Goal: Find specific page/section: Find specific page/section

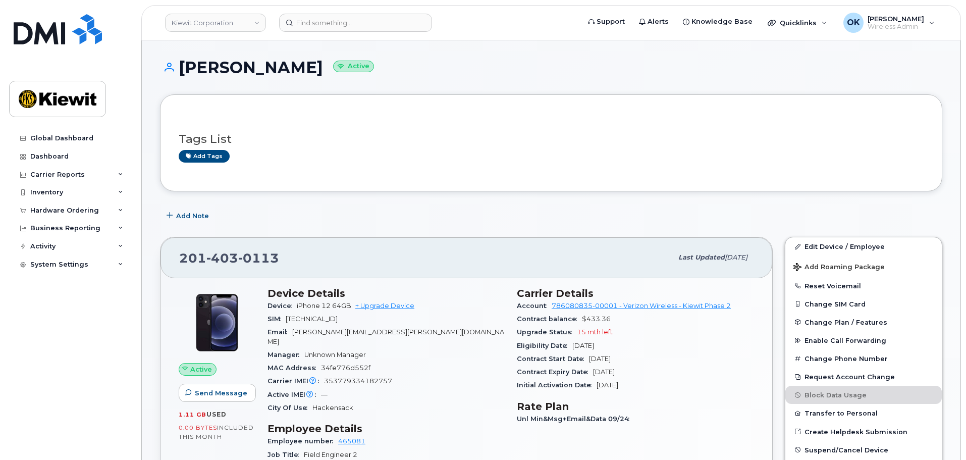
scroll to position [101, 0]
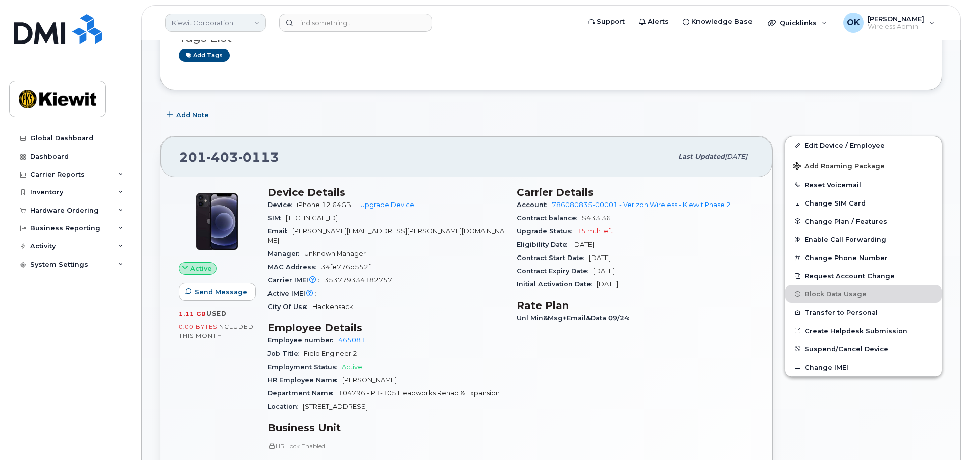
click at [242, 26] on link "Kiewit Corporation" at bounding box center [215, 23] width 101 height 18
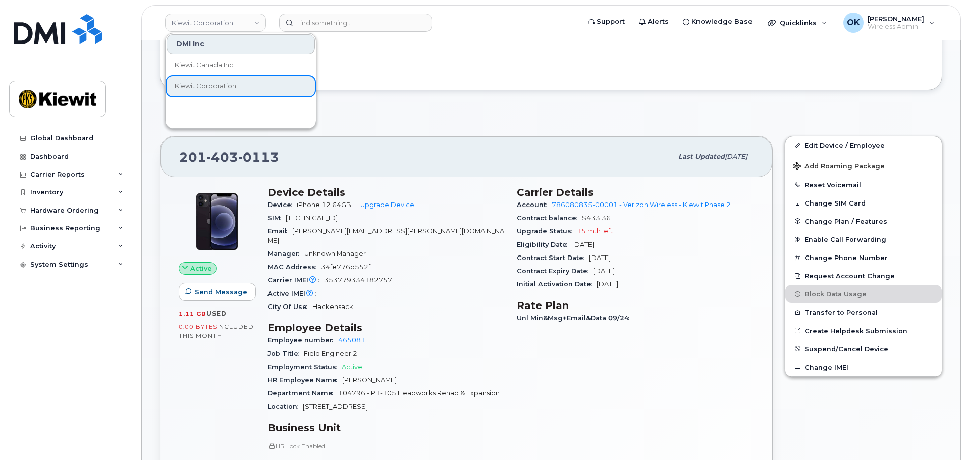
drag, startPoint x: 379, startPoint y: 73, endPoint x: 69, endPoint y: 91, distance: 310.5
click at [375, 74] on div "Tags List Add tags" at bounding box center [551, 41] width 782 height 97
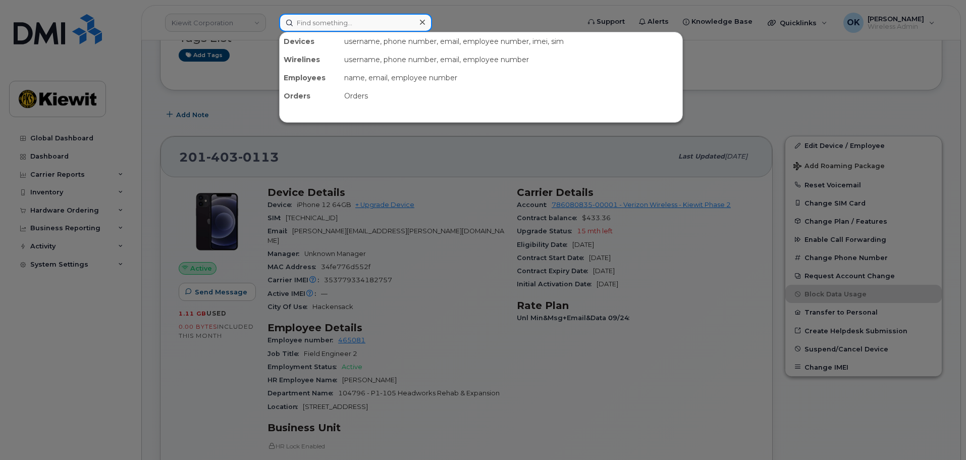
click at [300, 25] on input at bounding box center [355, 23] width 153 height 18
paste input "00580021"
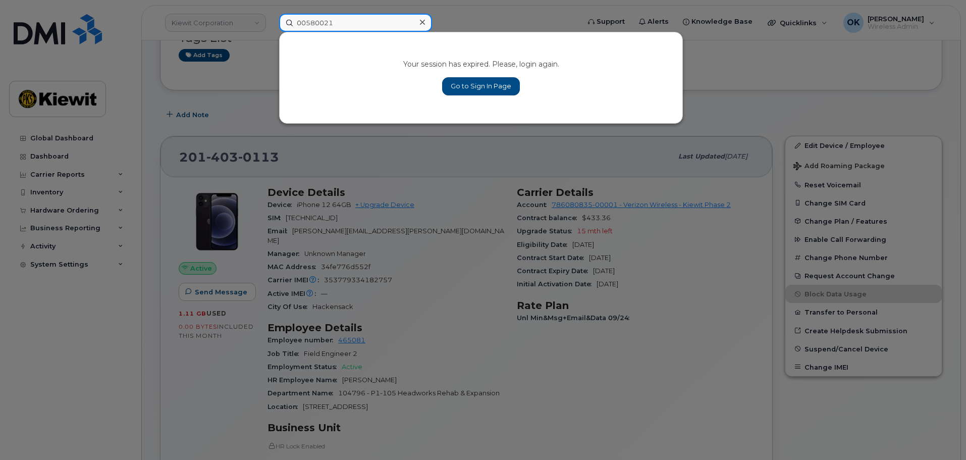
drag, startPoint x: 307, startPoint y: 22, endPoint x: 290, endPoint y: 23, distance: 16.7
click at [290, 23] on input "00580021" at bounding box center [355, 23] width 153 height 18
type input "580021"
click at [446, 89] on link "Go to Sign In Page" at bounding box center [481, 86] width 78 height 18
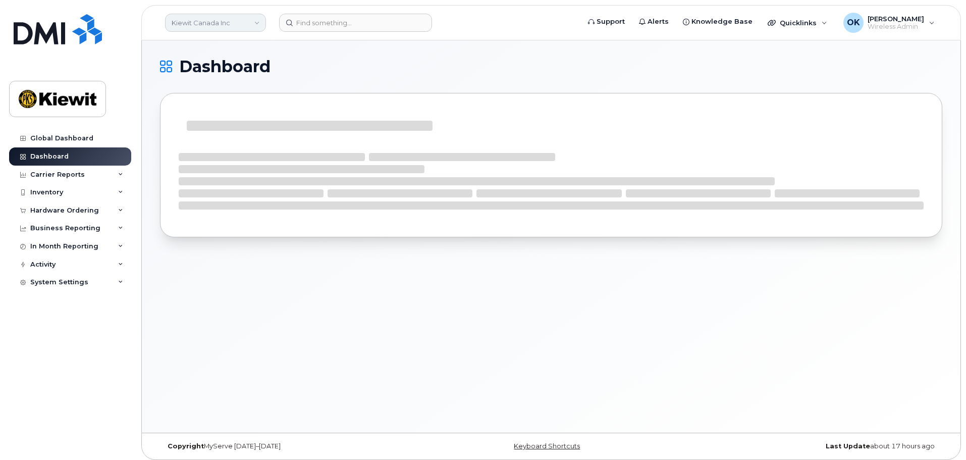
click at [263, 22] on link "Kiewit Canada Inc" at bounding box center [215, 23] width 101 height 18
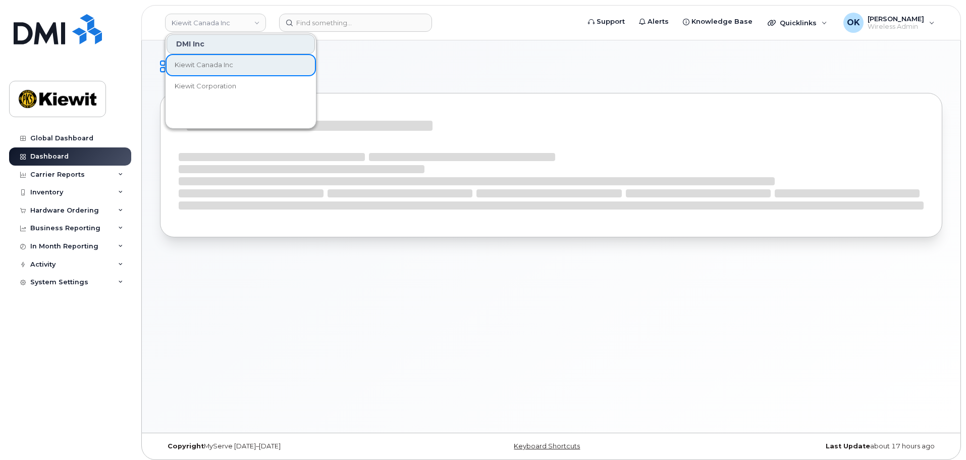
click at [232, 44] on div "DMI Inc" at bounding box center [241, 44] width 148 height 20
click at [223, 89] on span "Kiewit Corporation" at bounding box center [206, 86] width 62 height 10
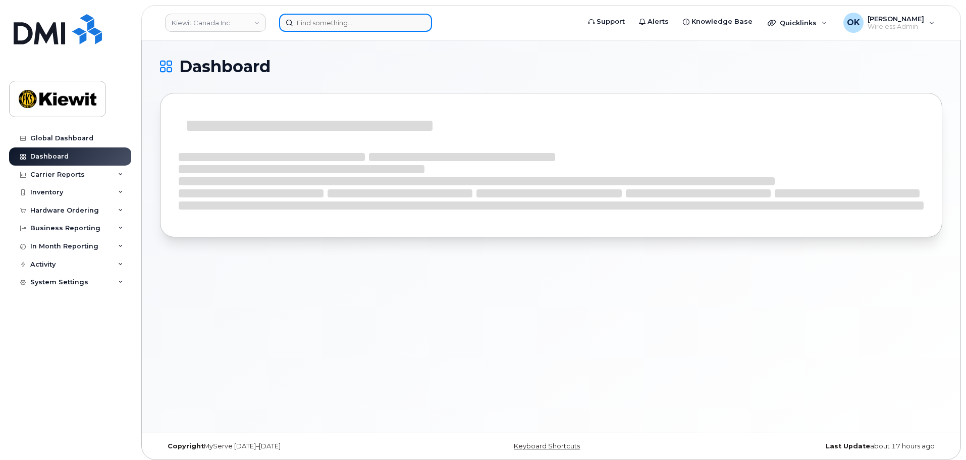
click at [336, 21] on input at bounding box center [355, 23] width 153 height 18
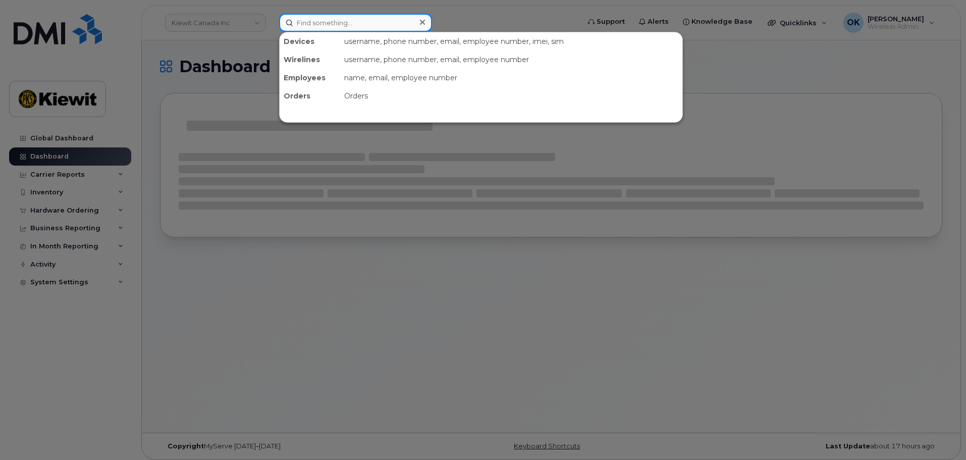
paste input "00580021"
type input "00580021"
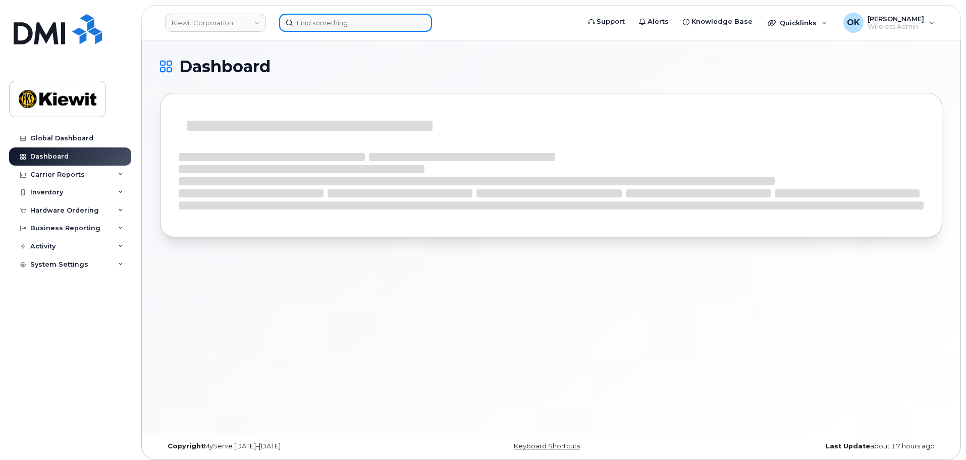
click at [360, 20] on input at bounding box center [355, 23] width 153 height 18
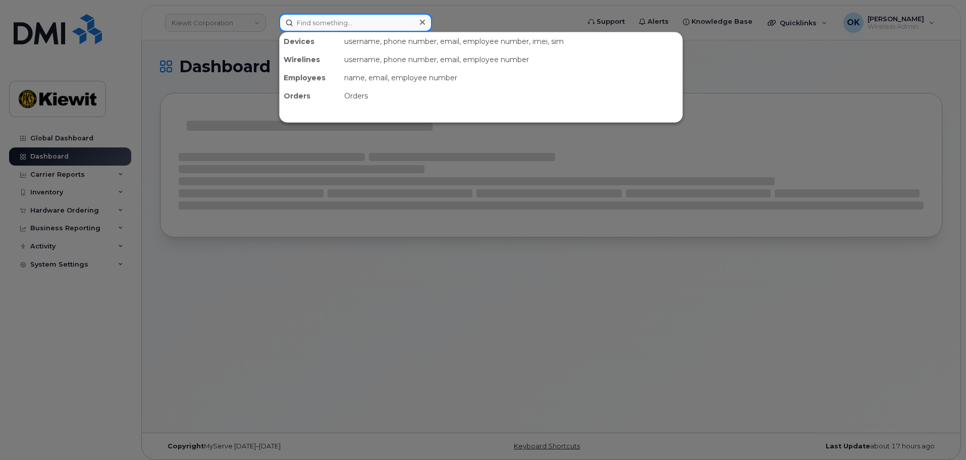
paste input "00580021"
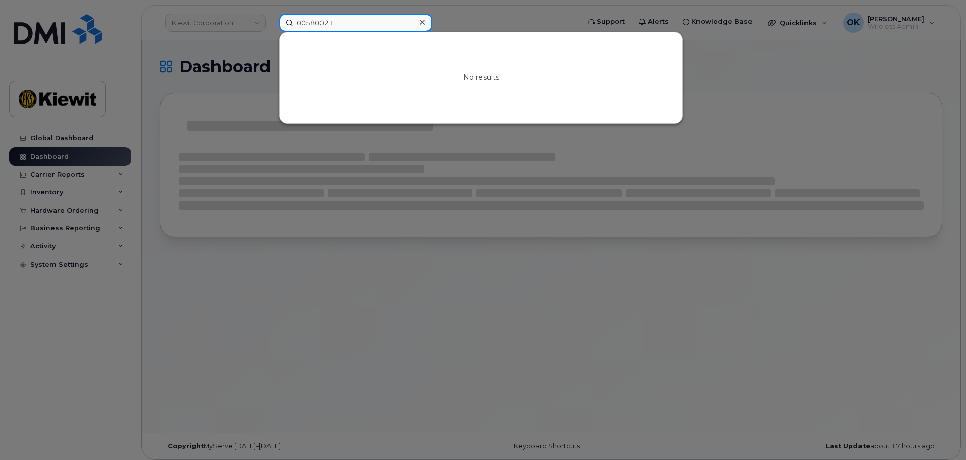
drag, startPoint x: 308, startPoint y: 23, endPoint x: 232, endPoint y: 43, distance: 78.2
click at [271, 32] on div "00580021 No results" at bounding box center [426, 23] width 310 height 18
type input "580021"
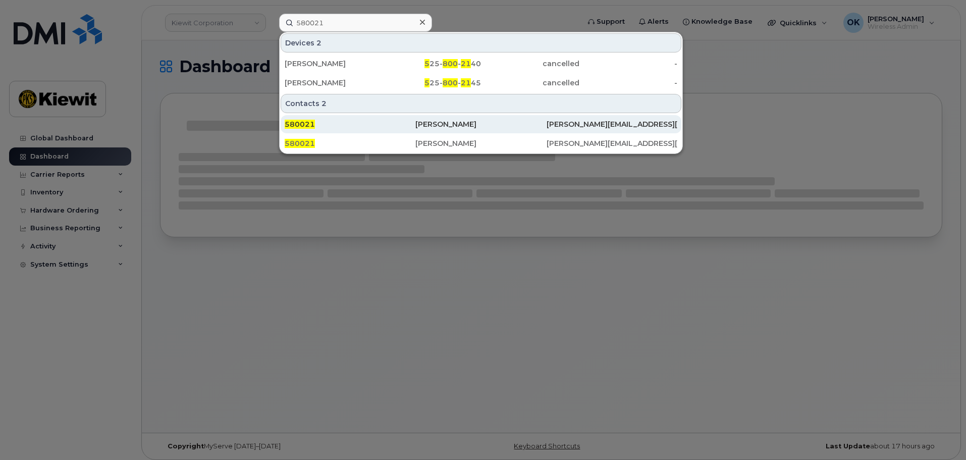
click at [473, 128] on div "[PERSON_NAME]" at bounding box center [480, 124] width 131 height 10
click at [327, 120] on div "580021" at bounding box center [350, 124] width 131 height 10
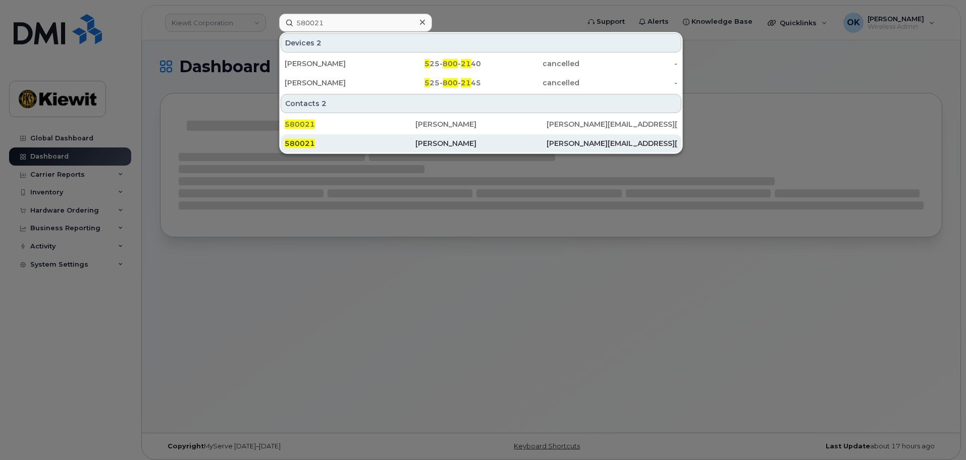
click at [362, 140] on div "580021" at bounding box center [350, 143] width 131 height 10
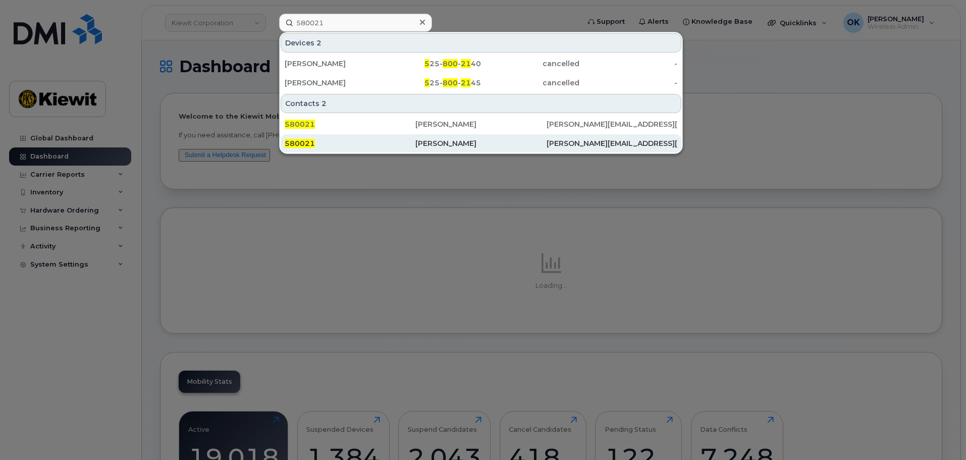
click at [460, 141] on div "[PERSON_NAME]" at bounding box center [480, 143] width 131 height 10
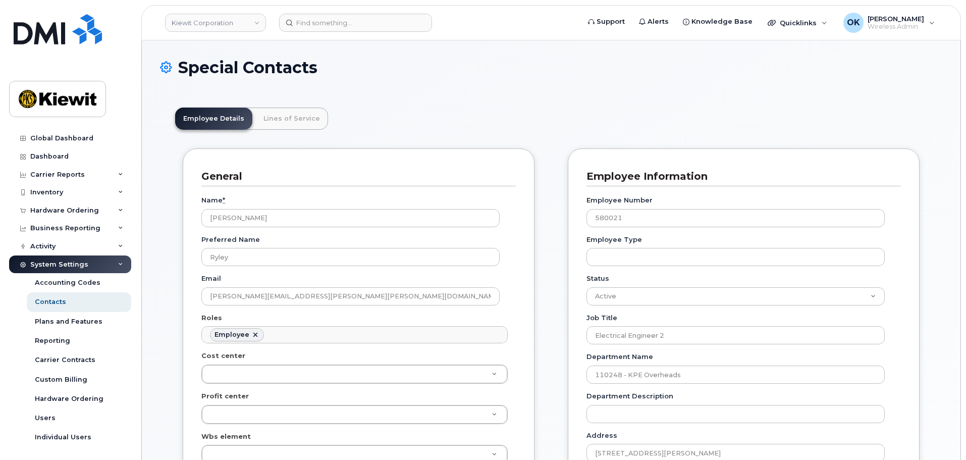
scroll to position [30, 0]
click at [258, 121] on link "Lines of Service" at bounding box center [291, 119] width 73 height 22
